Goal: Information Seeking & Learning: Learn about a topic

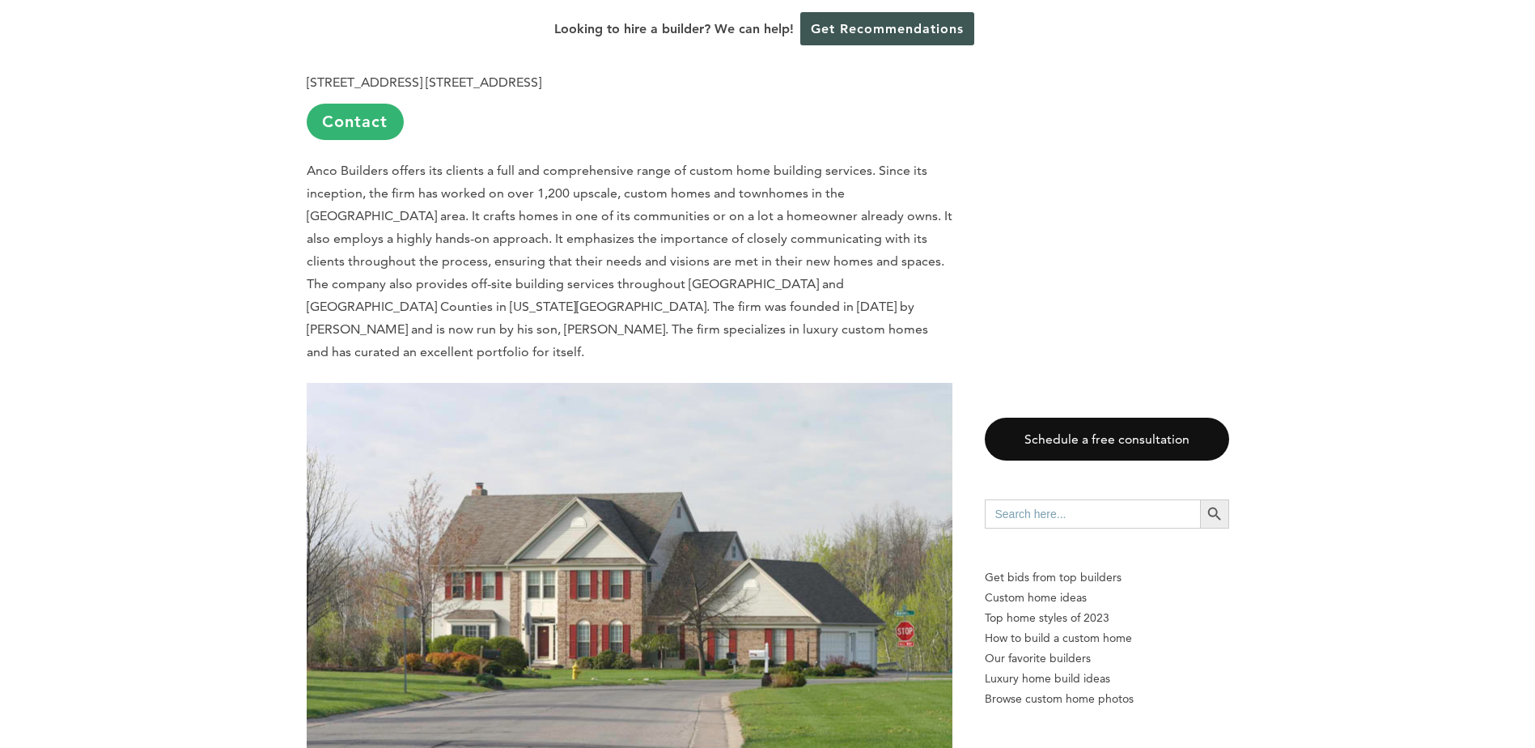
scroll to position [1294, 0]
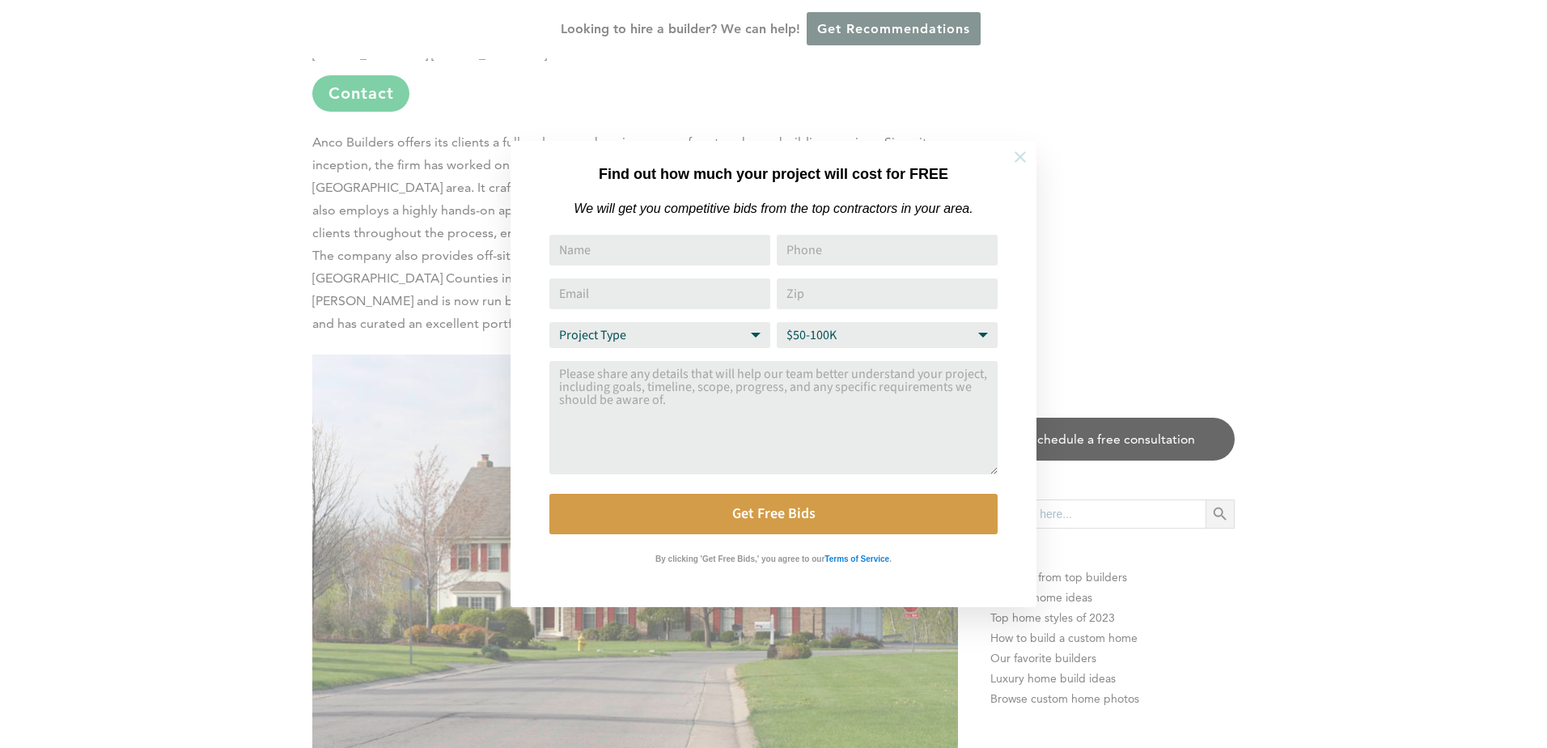
click at [1026, 155] on icon at bounding box center [1021, 157] width 18 height 18
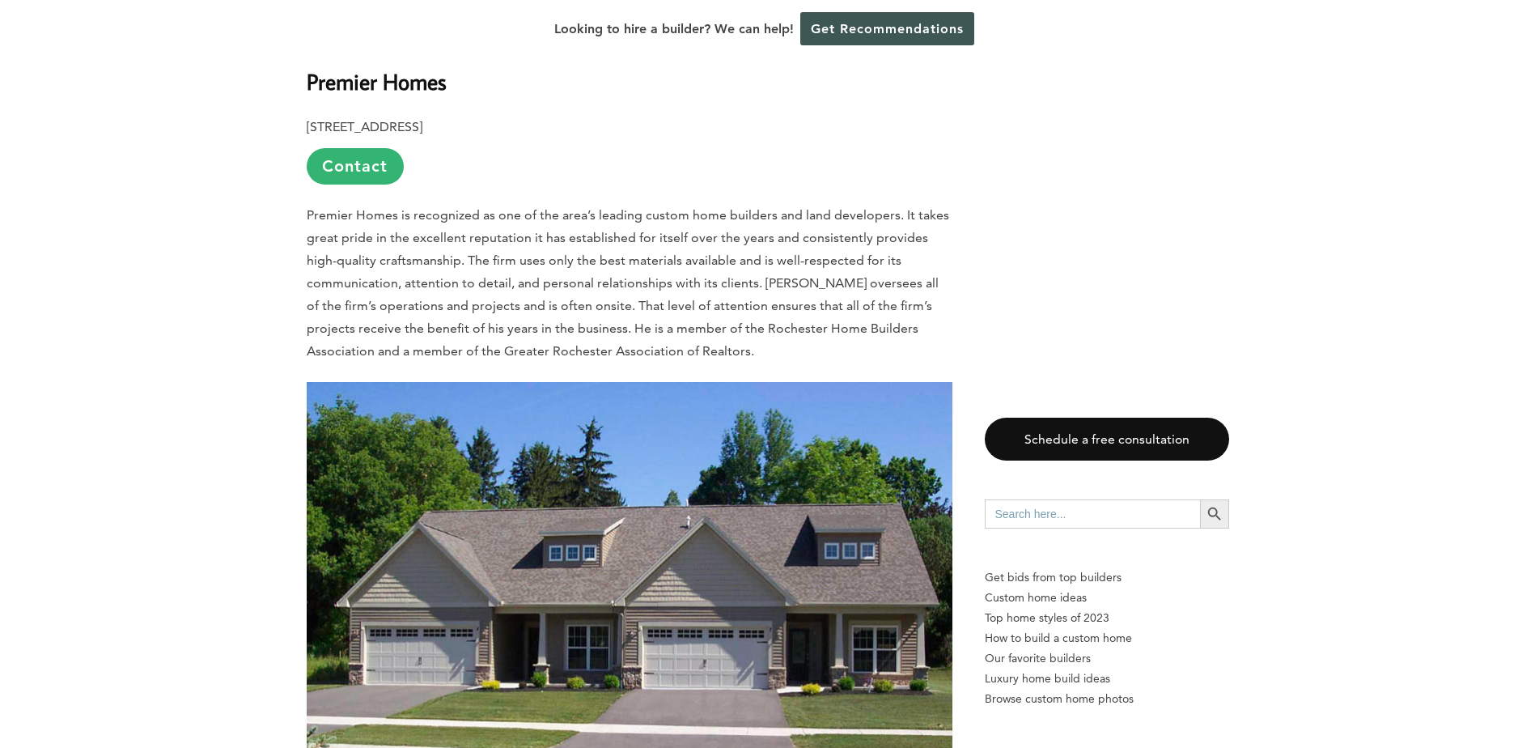
scroll to position [6717, 0]
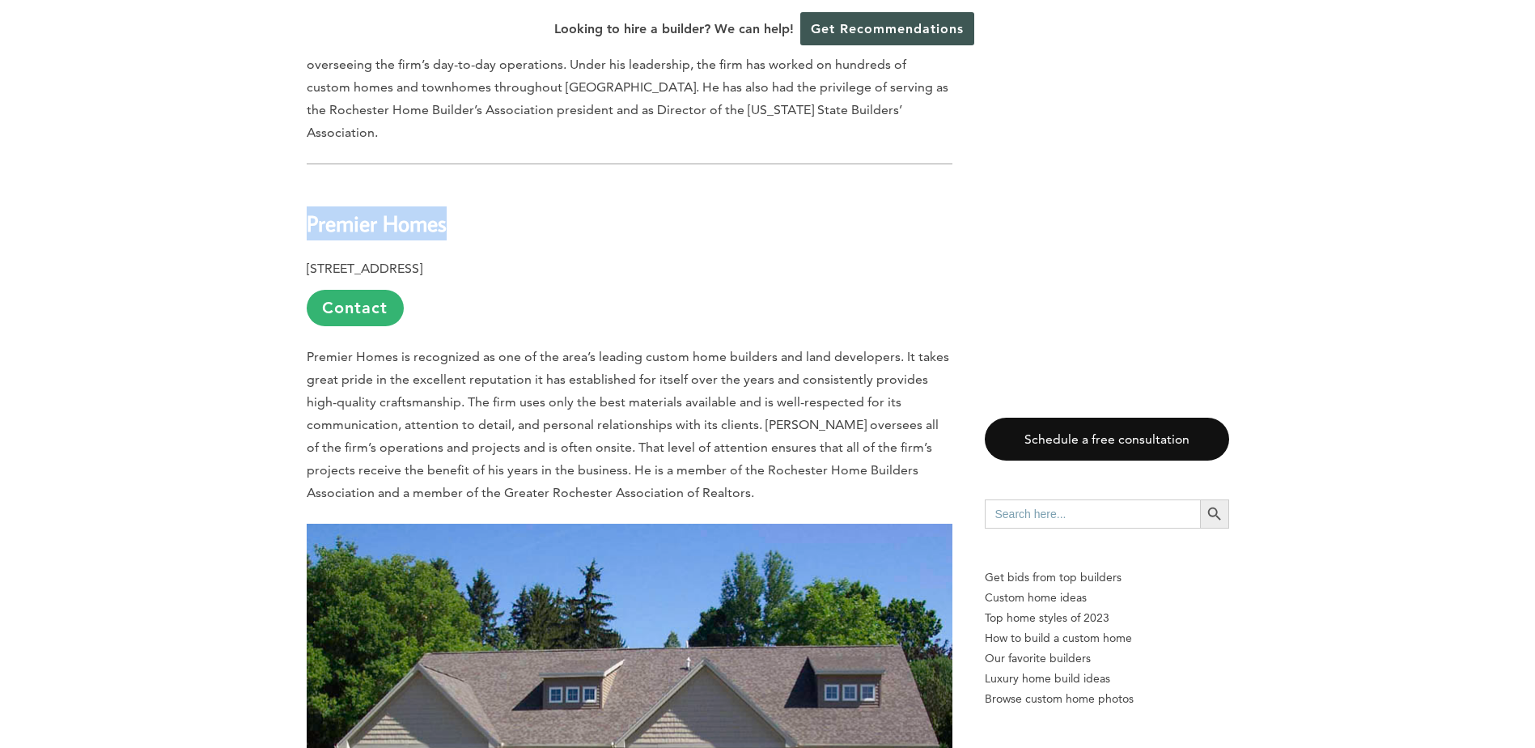
drag, startPoint x: 448, startPoint y: 115, endPoint x: 308, endPoint y: 125, distance: 139.5
click at [308, 184] on h2 "Premier Homes" at bounding box center [630, 212] width 646 height 56
copy b "Premier Homes"
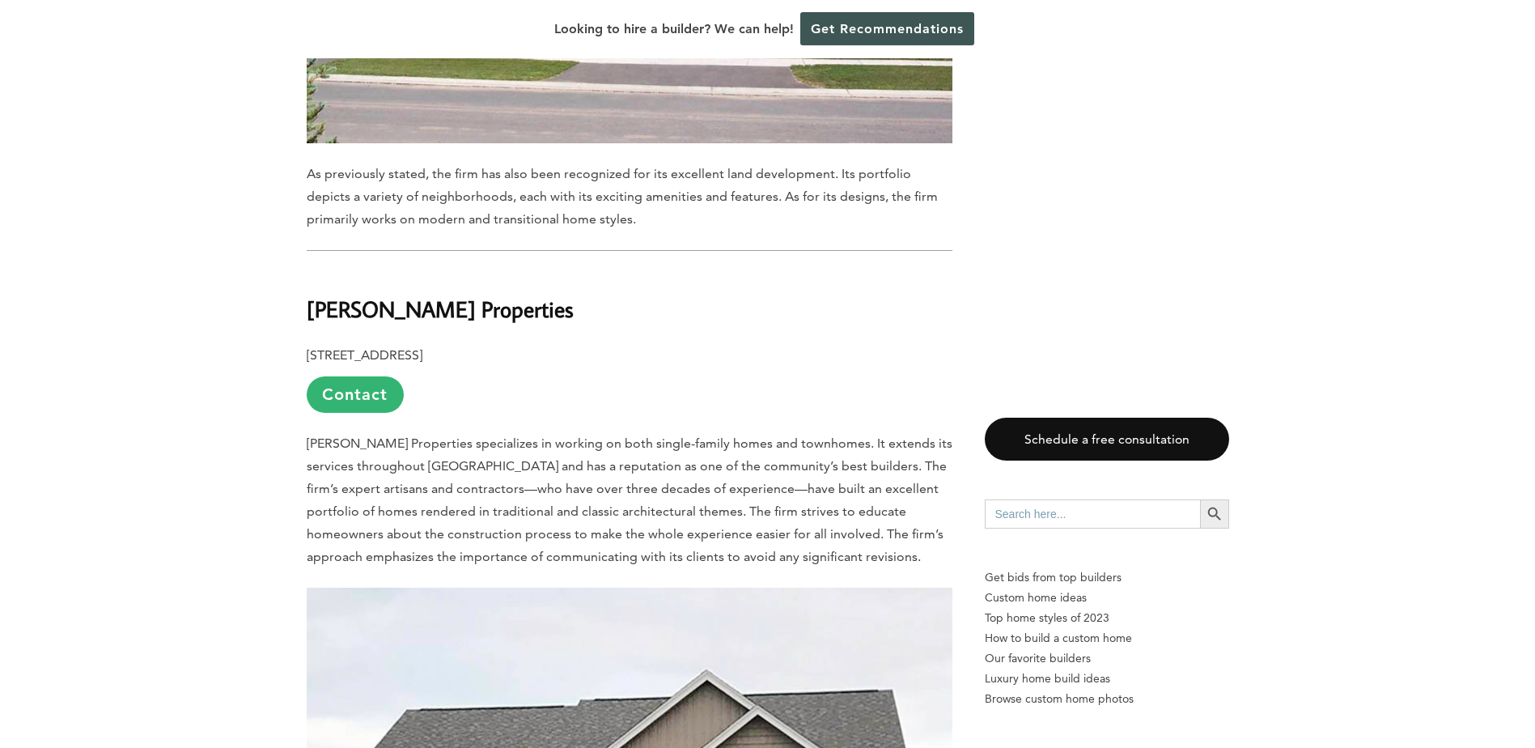
scroll to position [7526, 0]
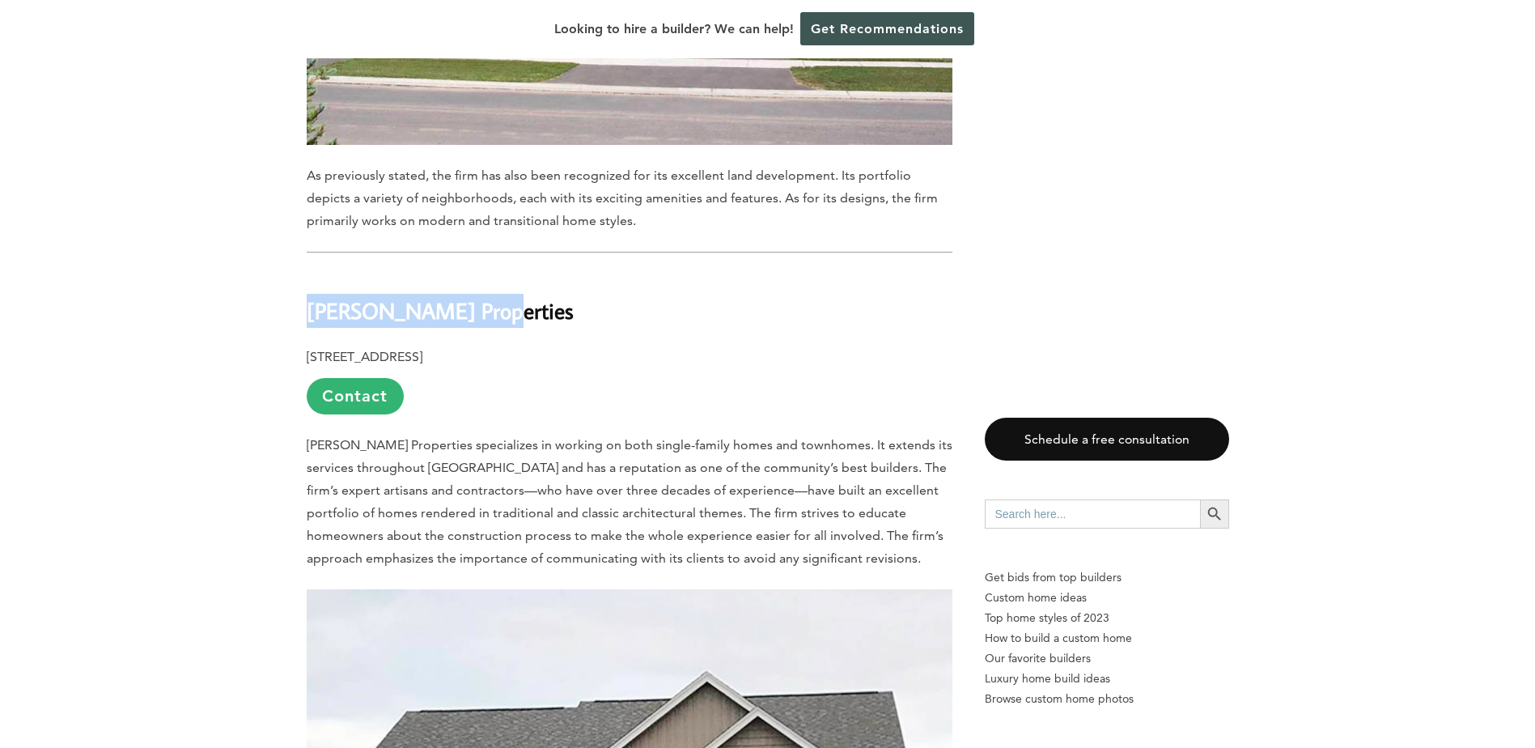
drag, startPoint x: 308, startPoint y: 197, endPoint x: 468, endPoint y: 214, distance: 161.1
click at [468, 296] on b "[PERSON_NAME] Properties" at bounding box center [440, 310] width 267 height 28
copy b "[PERSON_NAME] Properties"
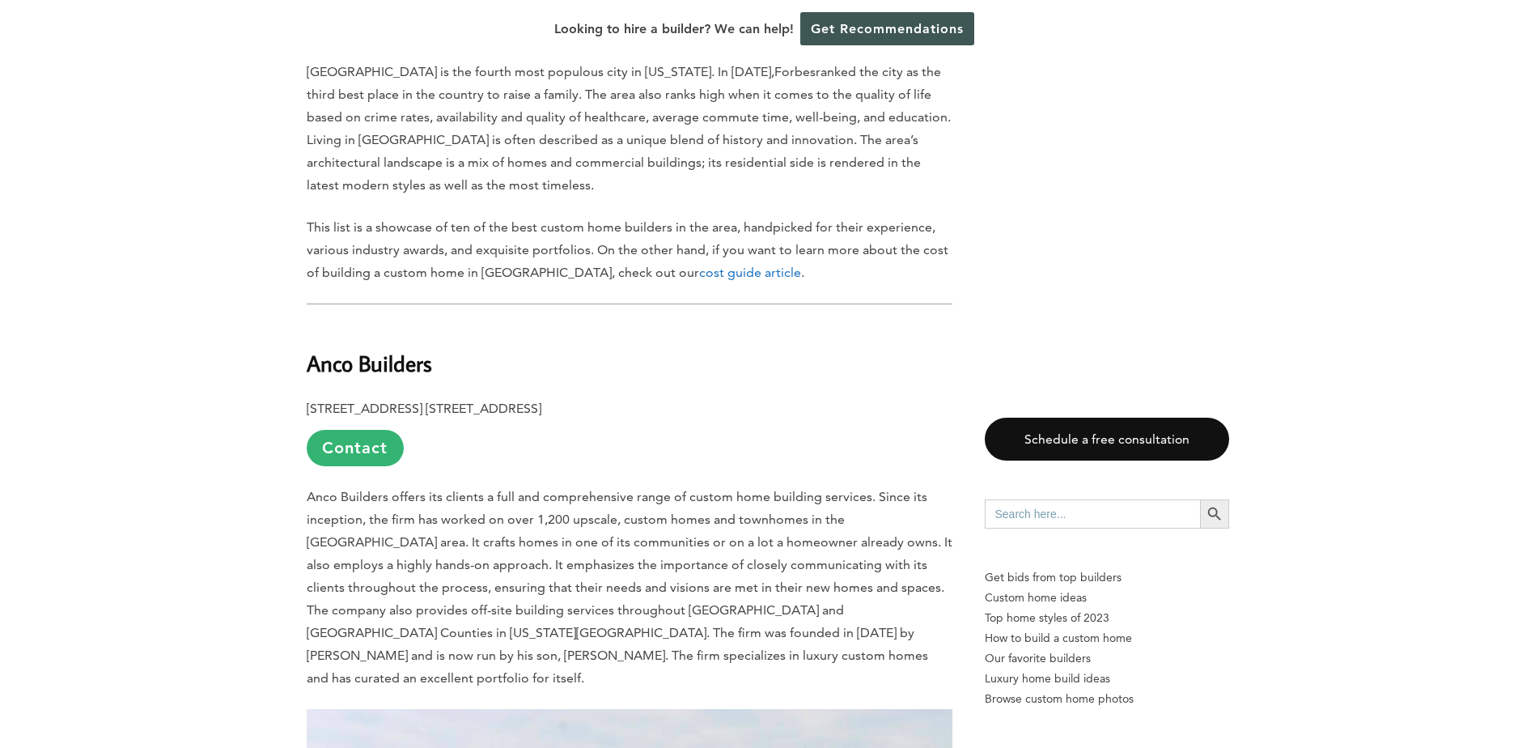
scroll to position [971, 0]
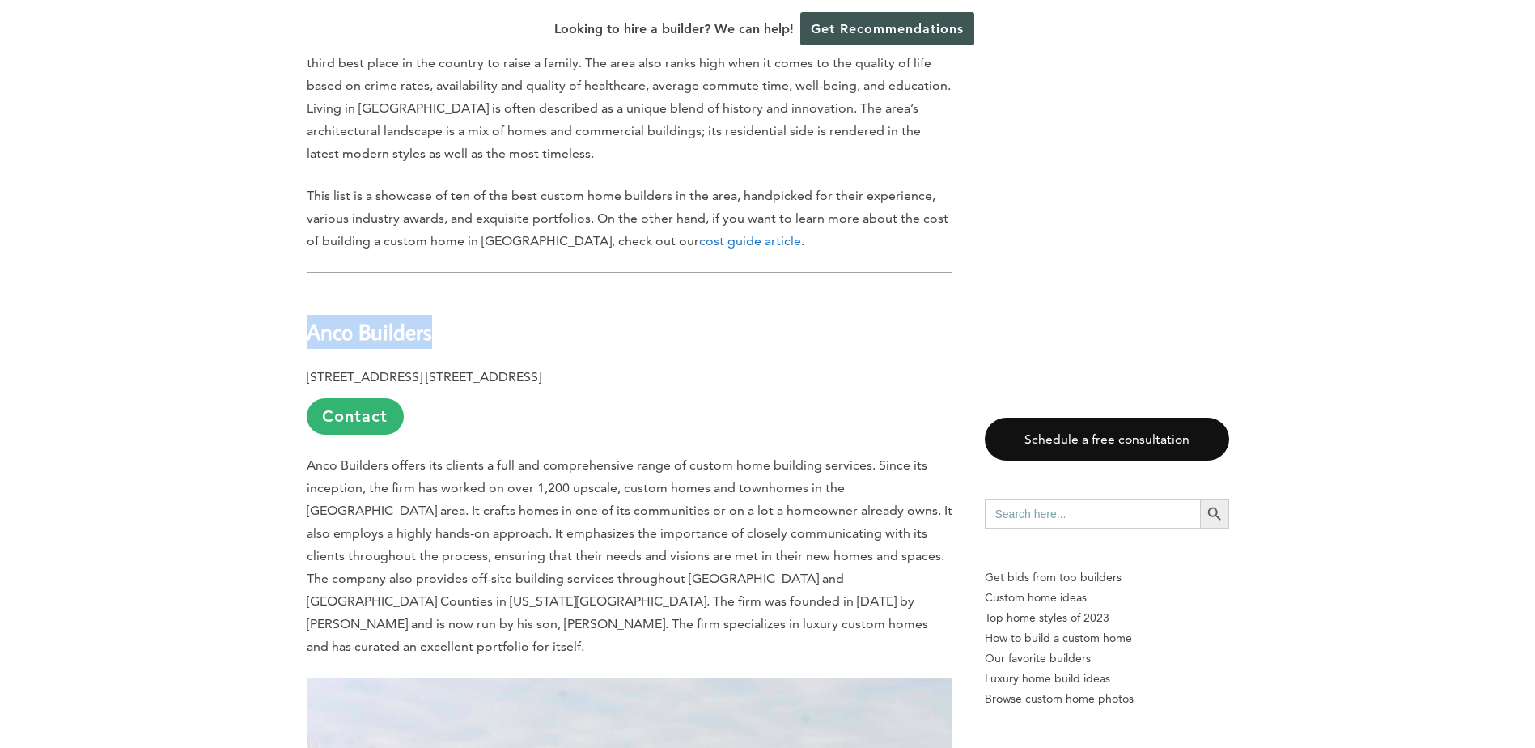
drag, startPoint x: 433, startPoint y: 294, endPoint x: 312, endPoint y: 305, distance: 121.9
click at [312, 305] on h2 "Anco Builders" at bounding box center [630, 320] width 646 height 56
copy b "Anco Builders"
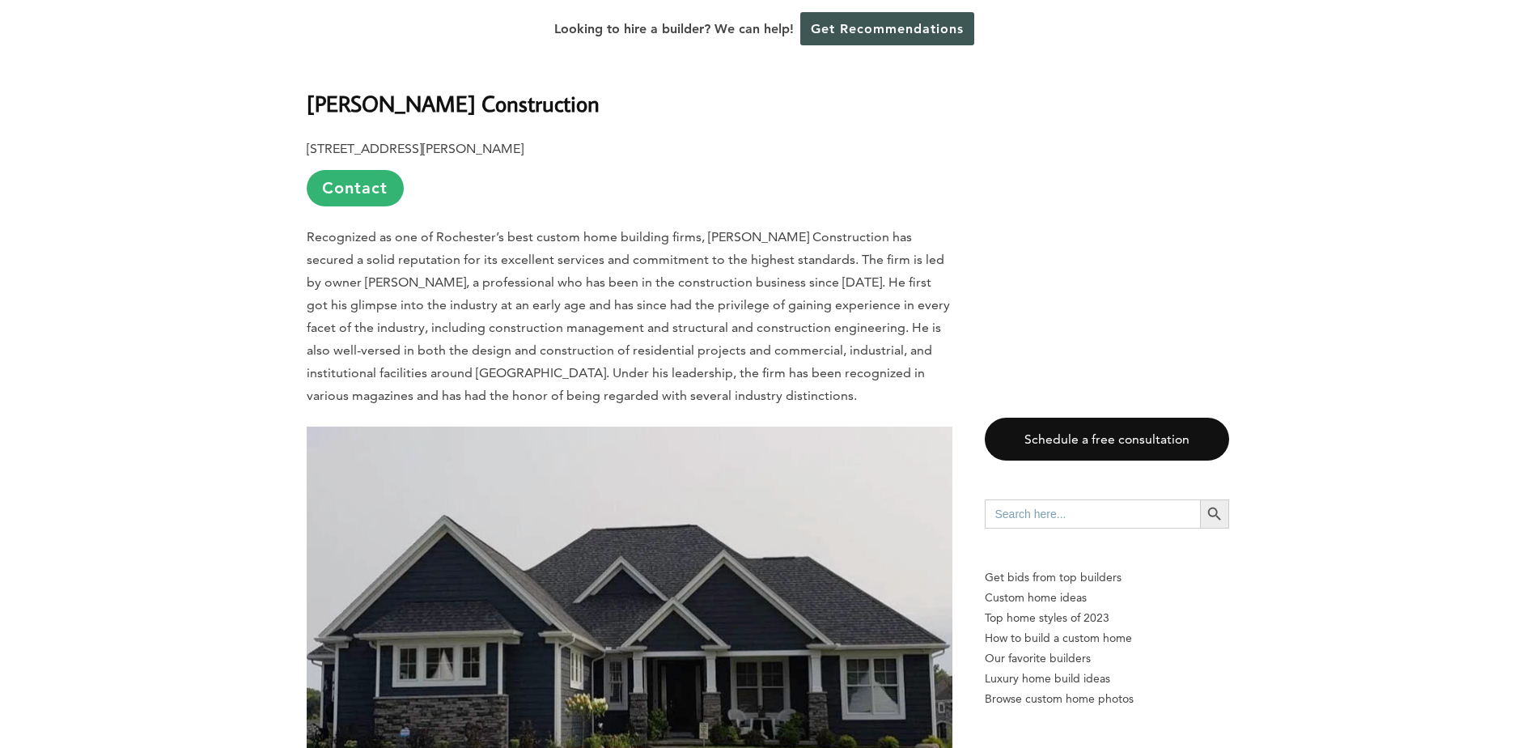
scroll to position [2023, 0]
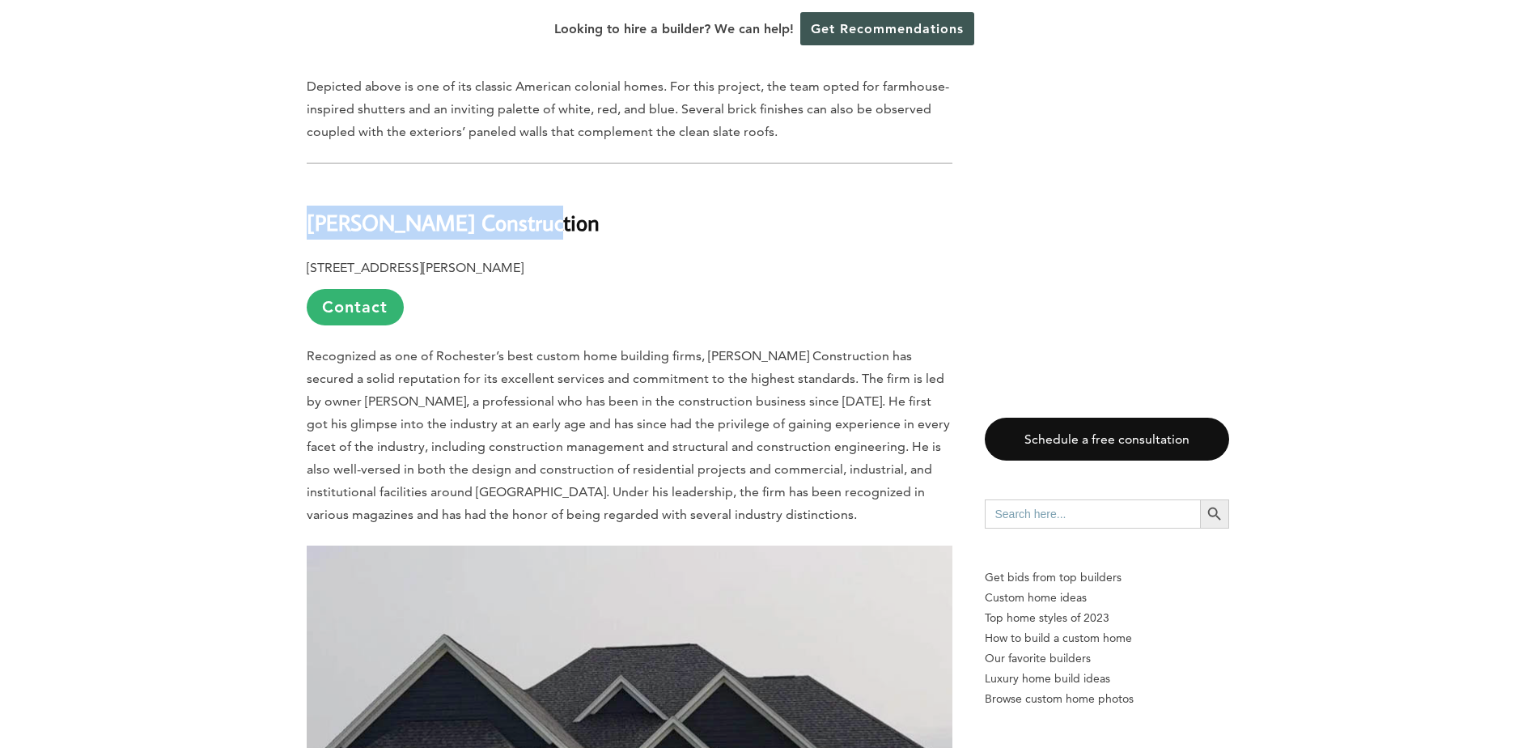
drag, startPoint x: 511, startPoint y: 156, endPoint x: 310, endPoint y: 153, distance: 201.5
click at [310, 208] on b "[PERSON_NAME] Construction" at bounding box center [453, 222] width 293 height 28
copy b "[PERSON_NAME] Construction"
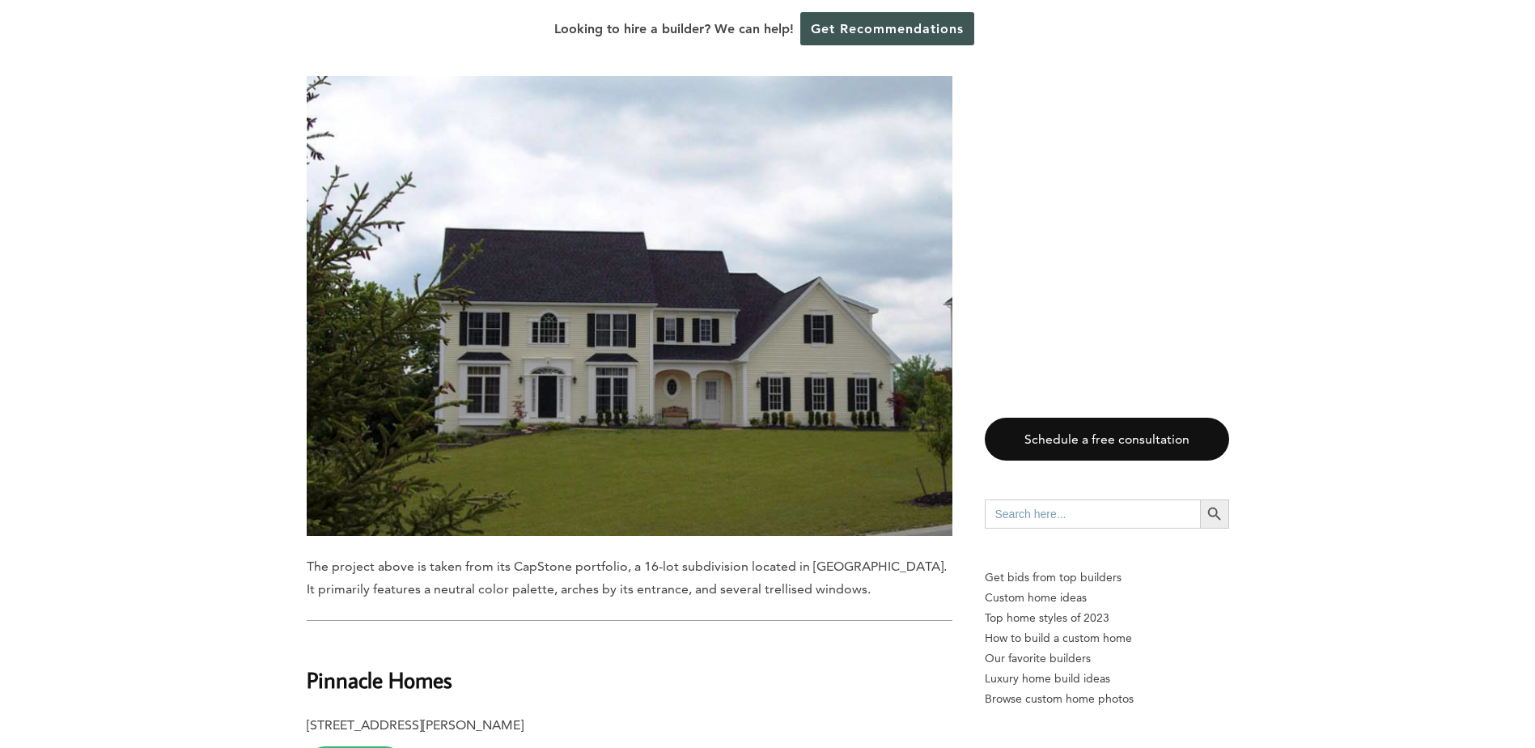
scroll to position [5422, 0]
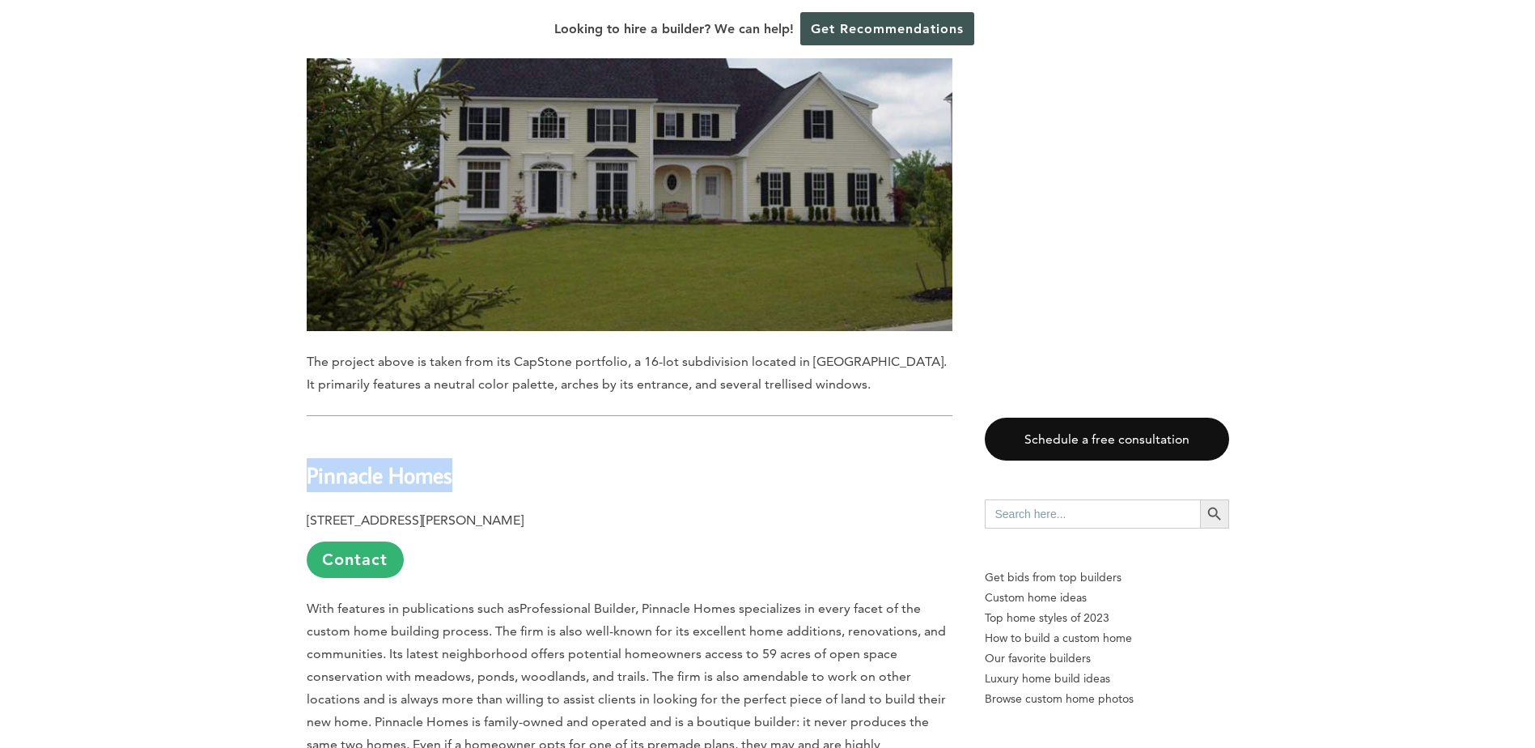
drag, startPoint x: 450, startPoint y: 396, endPoint x: 290, endPoint y: 405, distance: 160.5
click at [290, 405] on div "Last updated on [DATE] 02:58 pm [GEOGRAPHIC_DATA] is the fourth most populous c…" at bounding box center [768, 93] width 974 height 9151
copy b "Pinnacle Homes"
